Goal: Navigation & Orientation: Find specific page/section

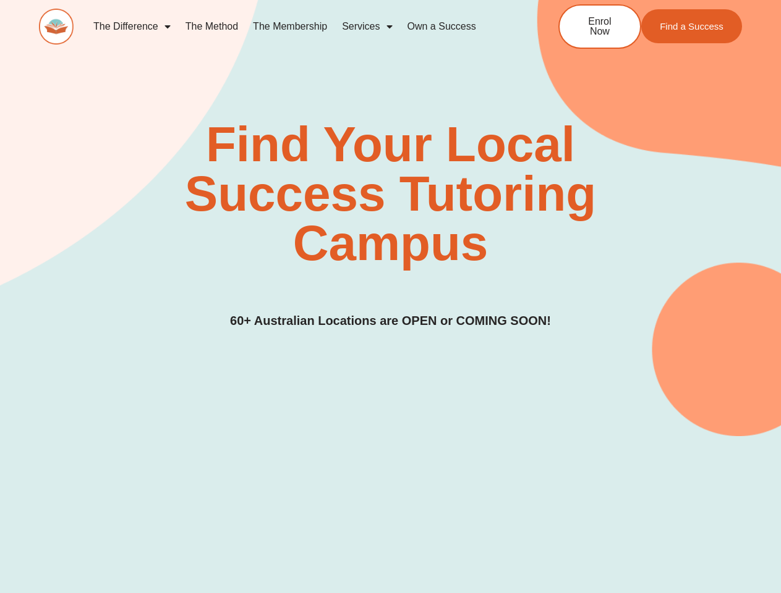
click at [390, 297] on div "Find Your Local Success Tutoring Campus 60+ Australian Locations are OPEN or CO…" at bounding box center [390, 225] width 703 height 211
click at [367, 27] on link "Services" at bounding box center [366, 26] width 65 height 28
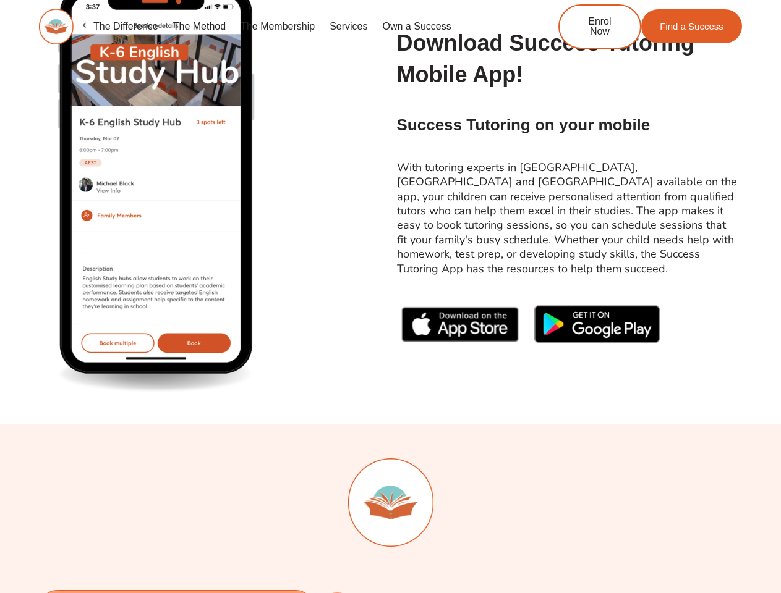
click at [391, 297] on div "Download Success Tutoring Mobile App! Success Tutoring on your mobile With tuto…" at bounding box center [567, 188] width 352 height 332
click at [348, 27] on link "Services" at bounding box center [348, 26] width 53 height 28
